Goal: Information Seeking & Learning: Learn about a topic

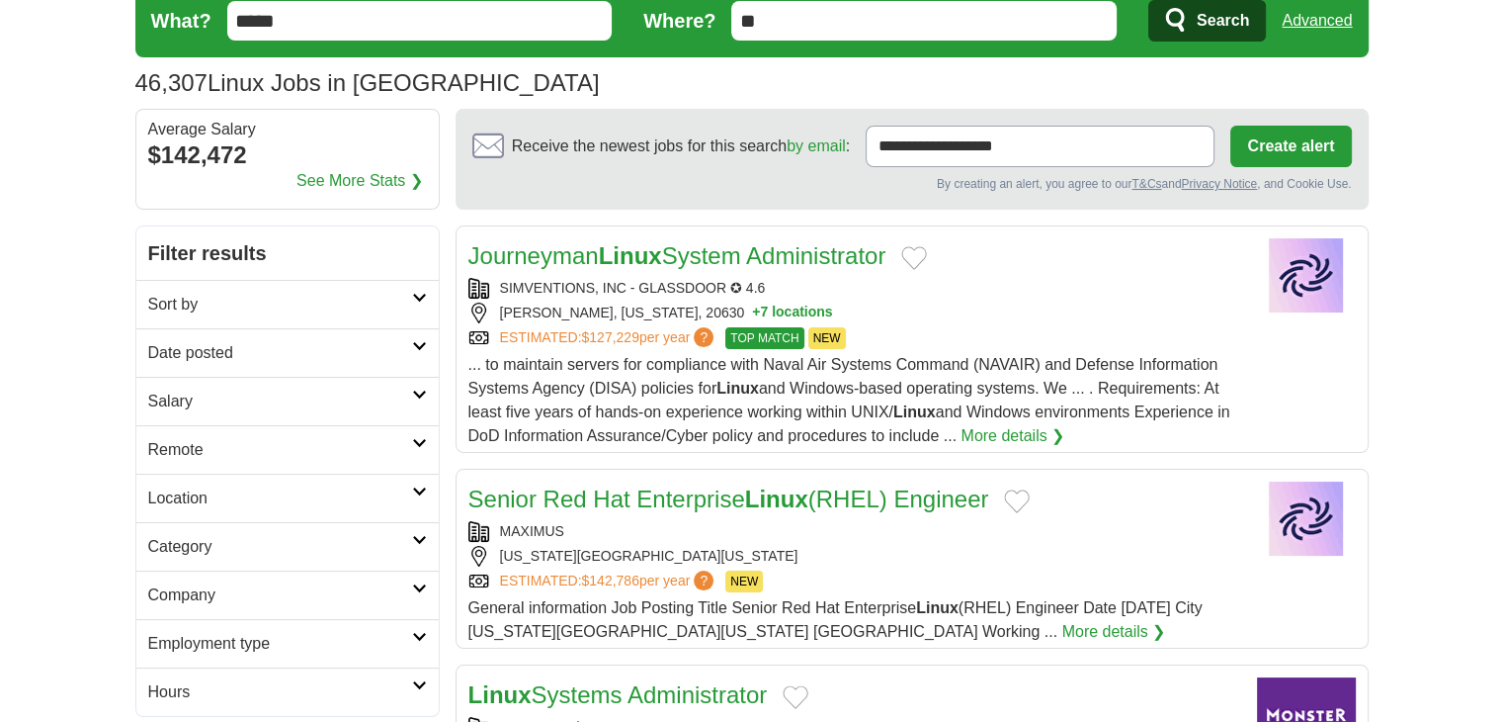
scroll to position [198, 0]
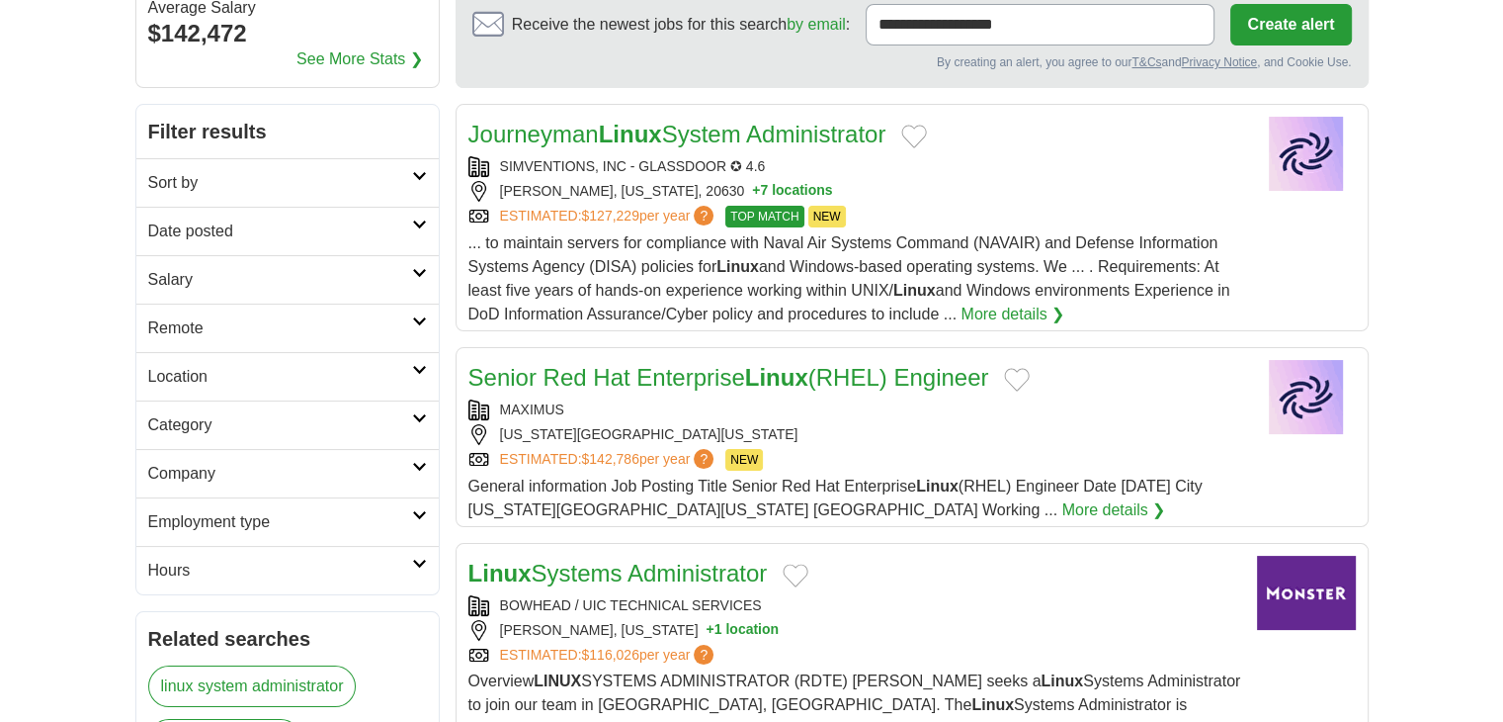
click at [212, 327] on h2 "Remote" at bounding box center [280, 328] width 264 height 24
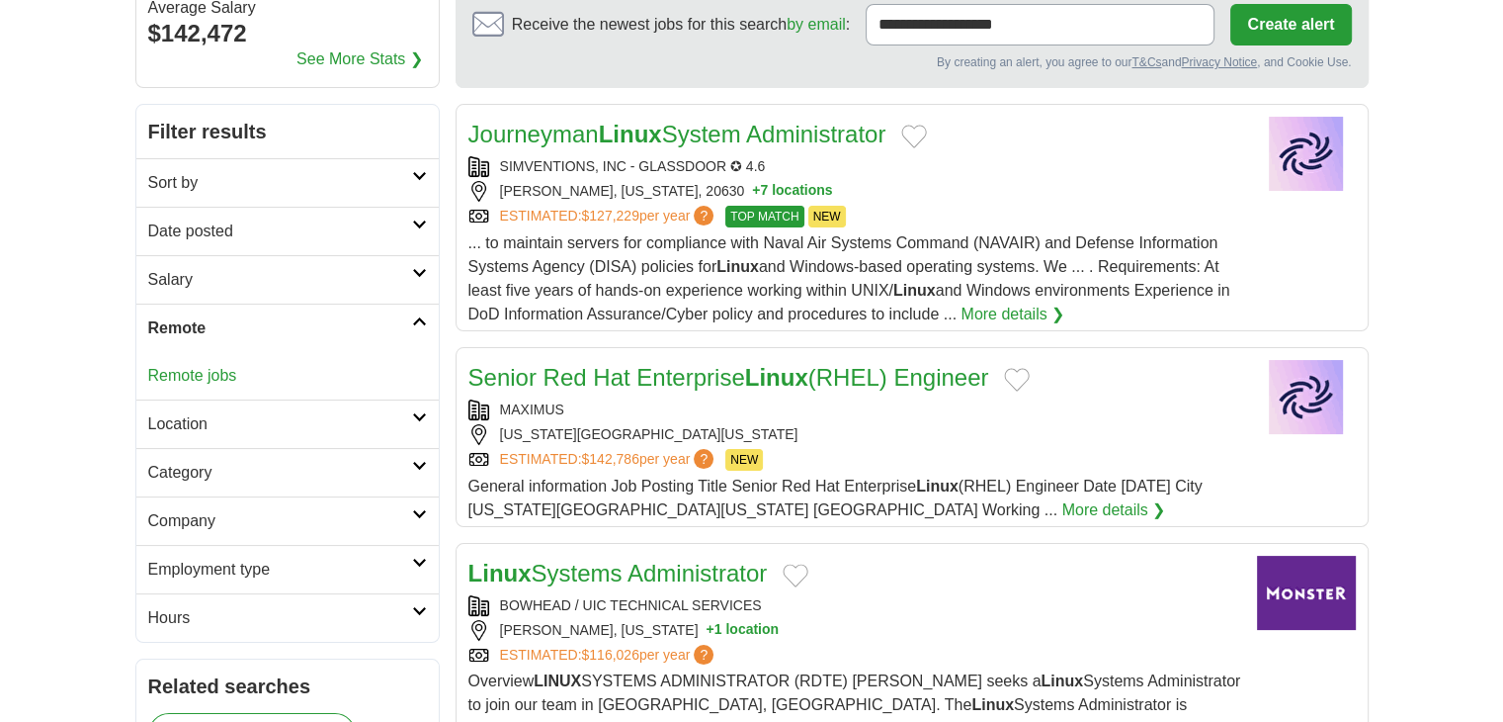
click at [198, 373] on link "Remote jobs" at bounding box center [192, 375] width 89 height 17
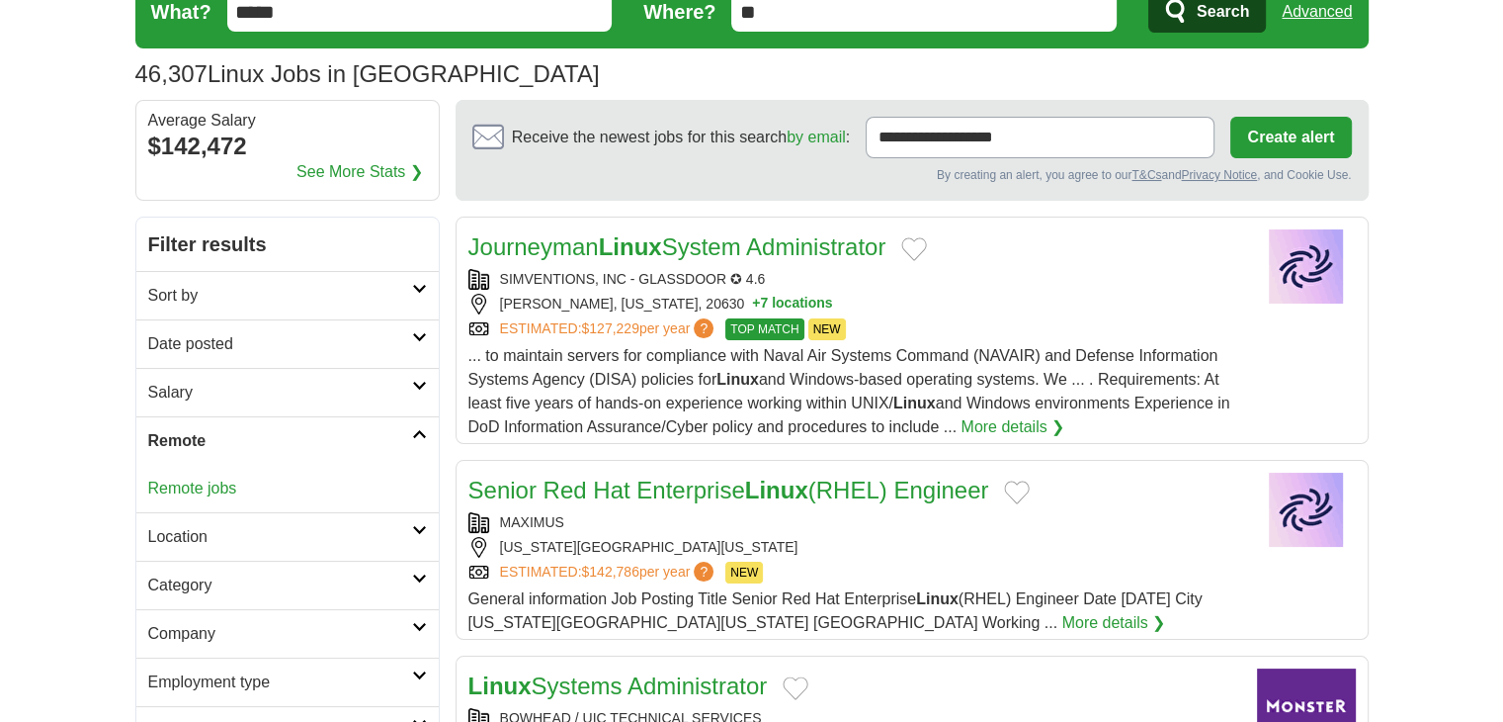
scroll to position [0, 0]
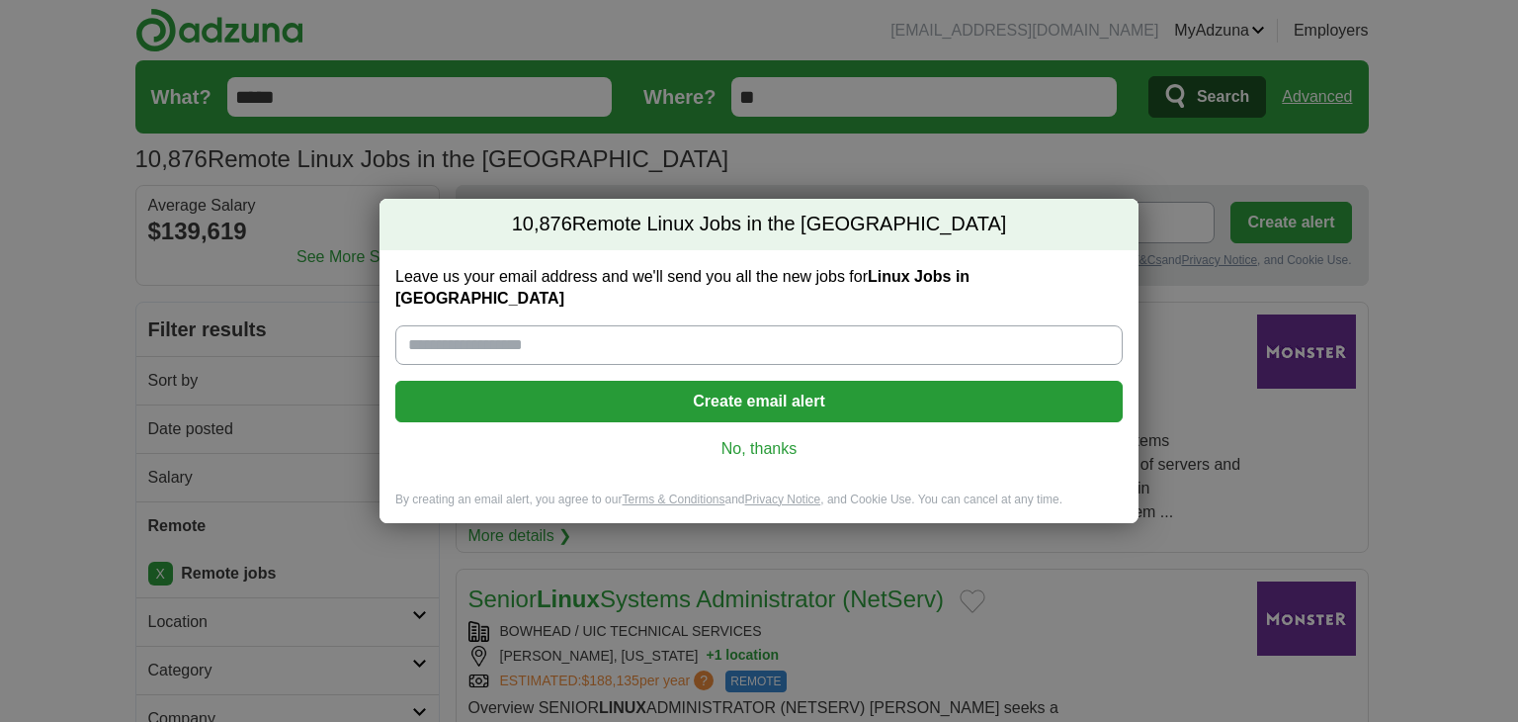
click at [750, 438] on link "No, thanks" at bounding box center [759, 449] width 696 height 22
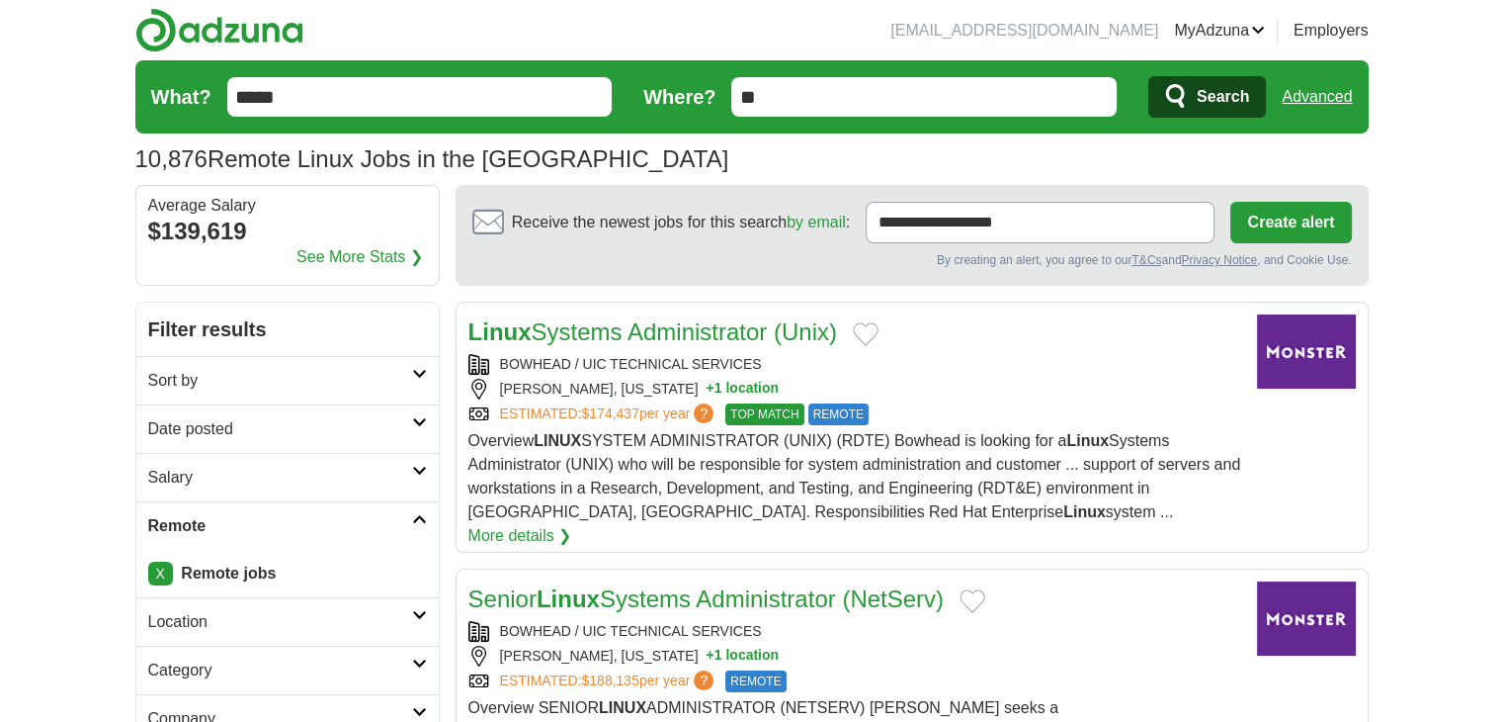
click at [256, 438] on h2 "Date posted" at bounding box center [280, 429] width 264 height 24
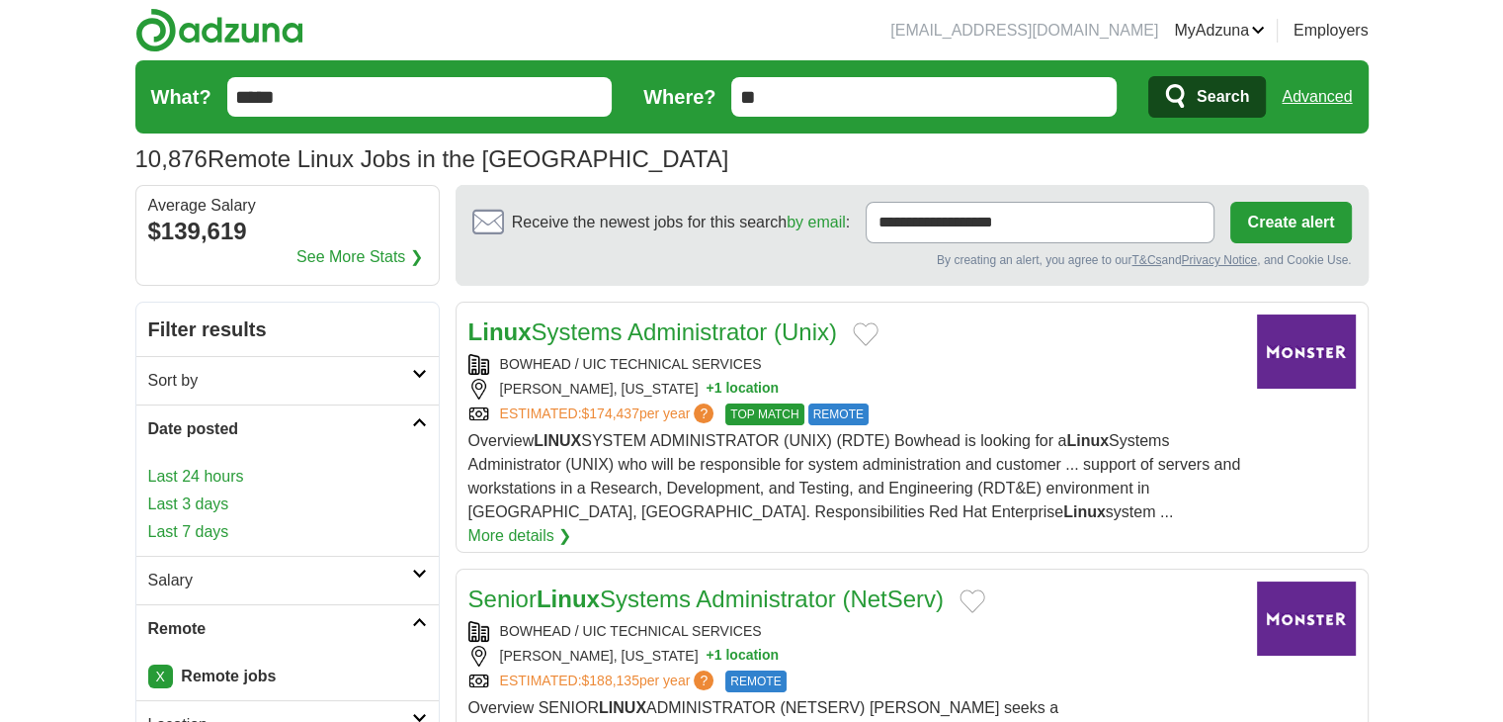
click at [176, 523] on link "Last 7 days" at bounding box center [287, 532] width 279 height 24
